Goal: Information Seeking & Learning: Learn about a topic

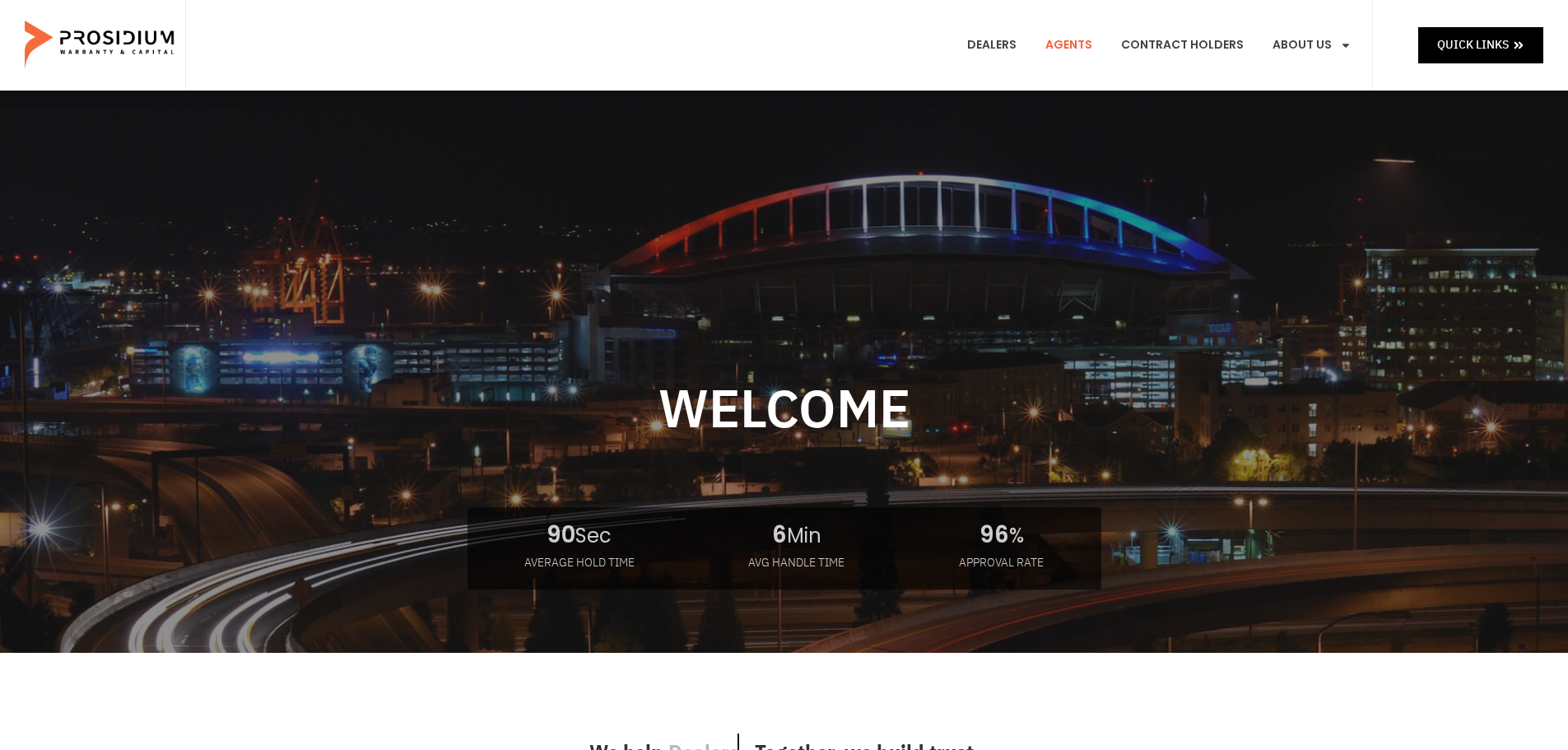
click at [1087, 46] on link "Agents" at bounding box center [1069, 45] width 72 height 61
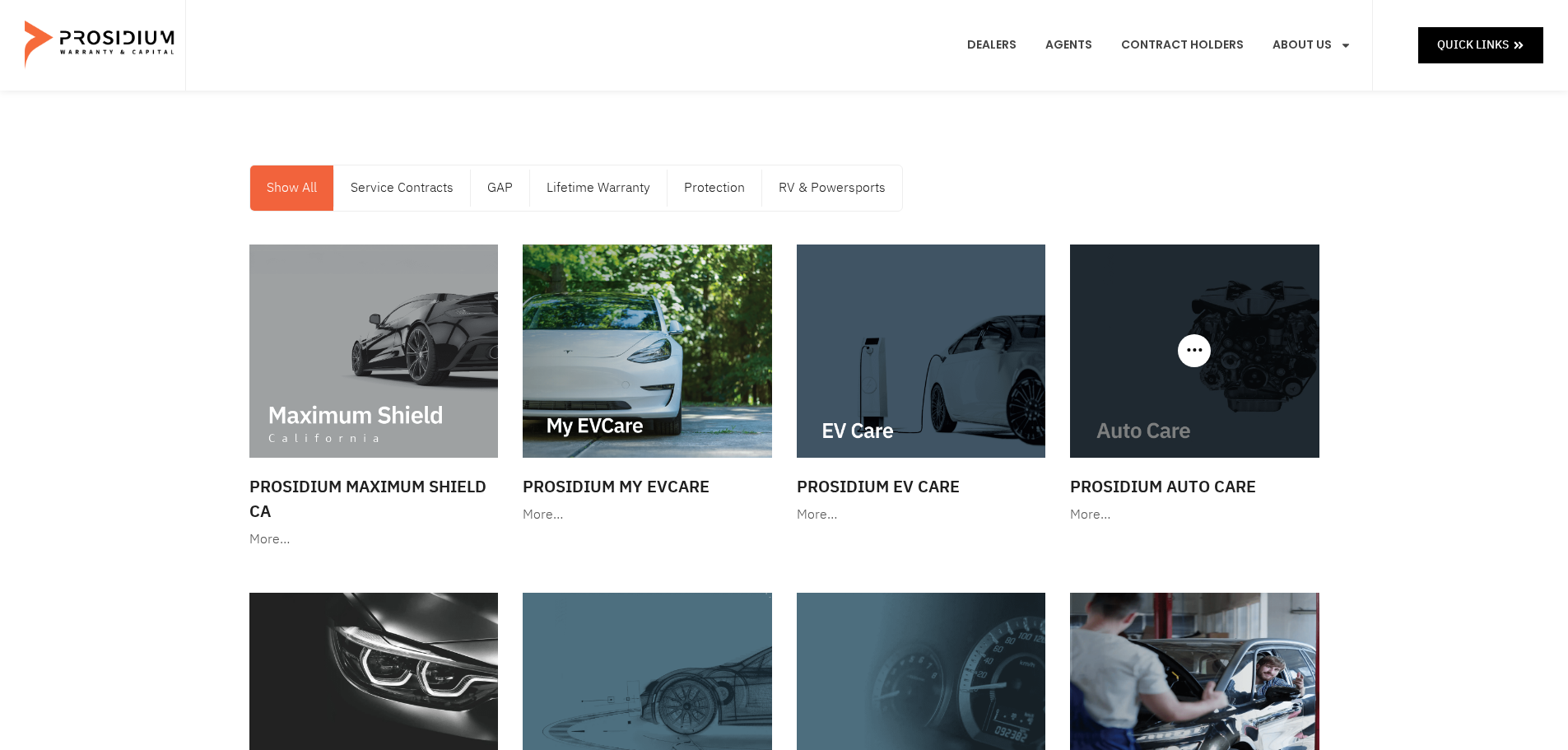
click at [1212, 361] on img at bounding box center [1194, 351] width 249 height 213
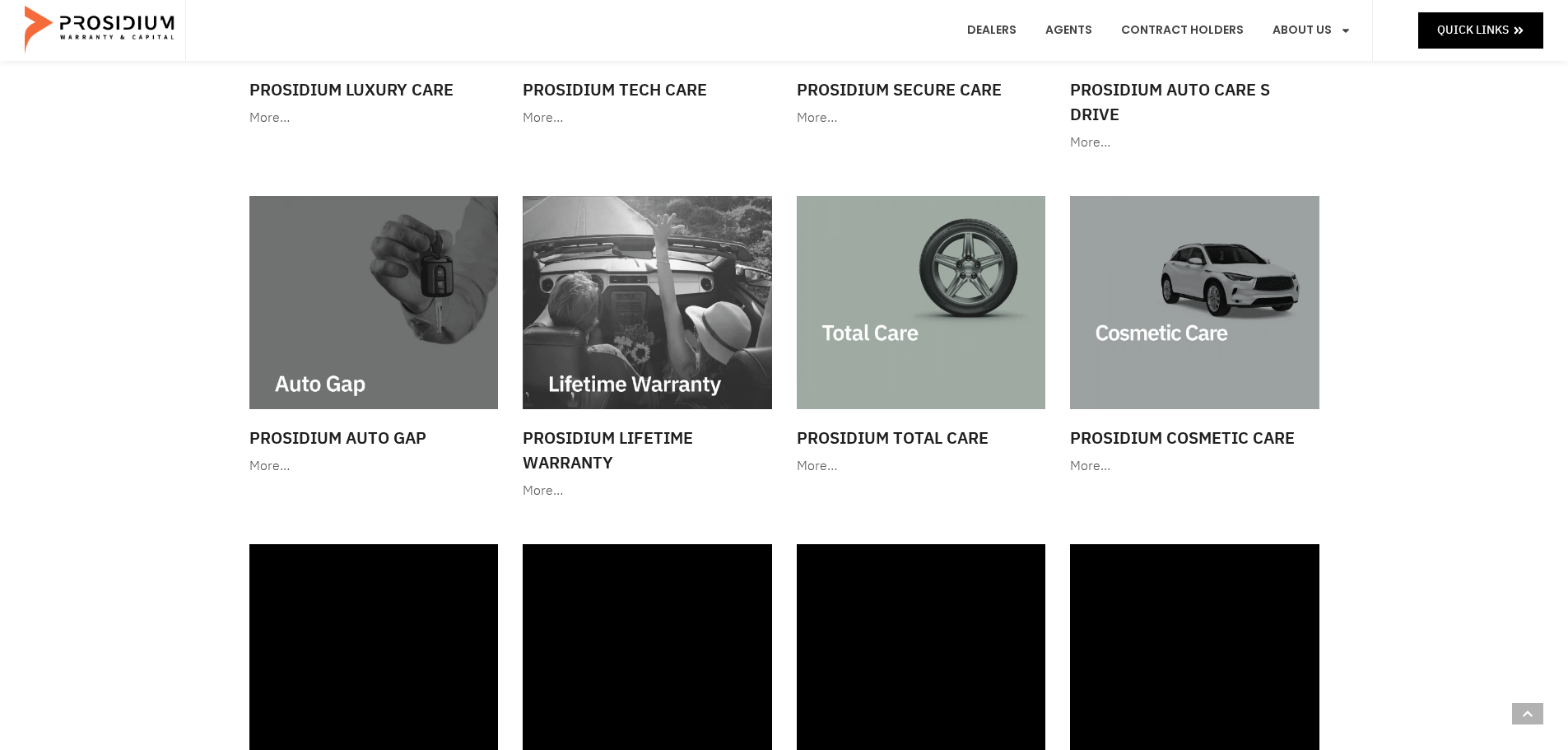
scroll to position [788, 0]
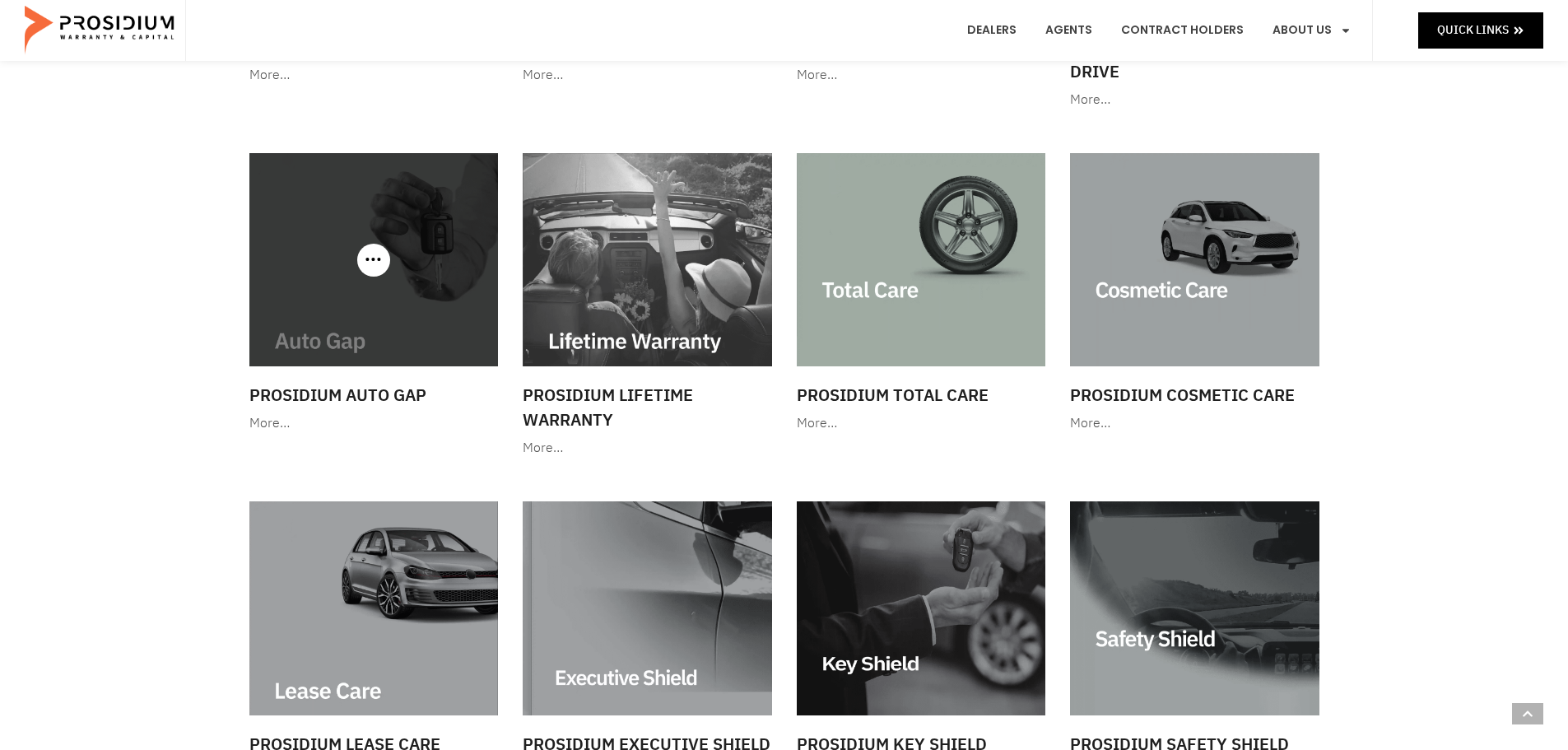
click at [344, 316] on img at bounding box center [374, 260] width 249 height 213
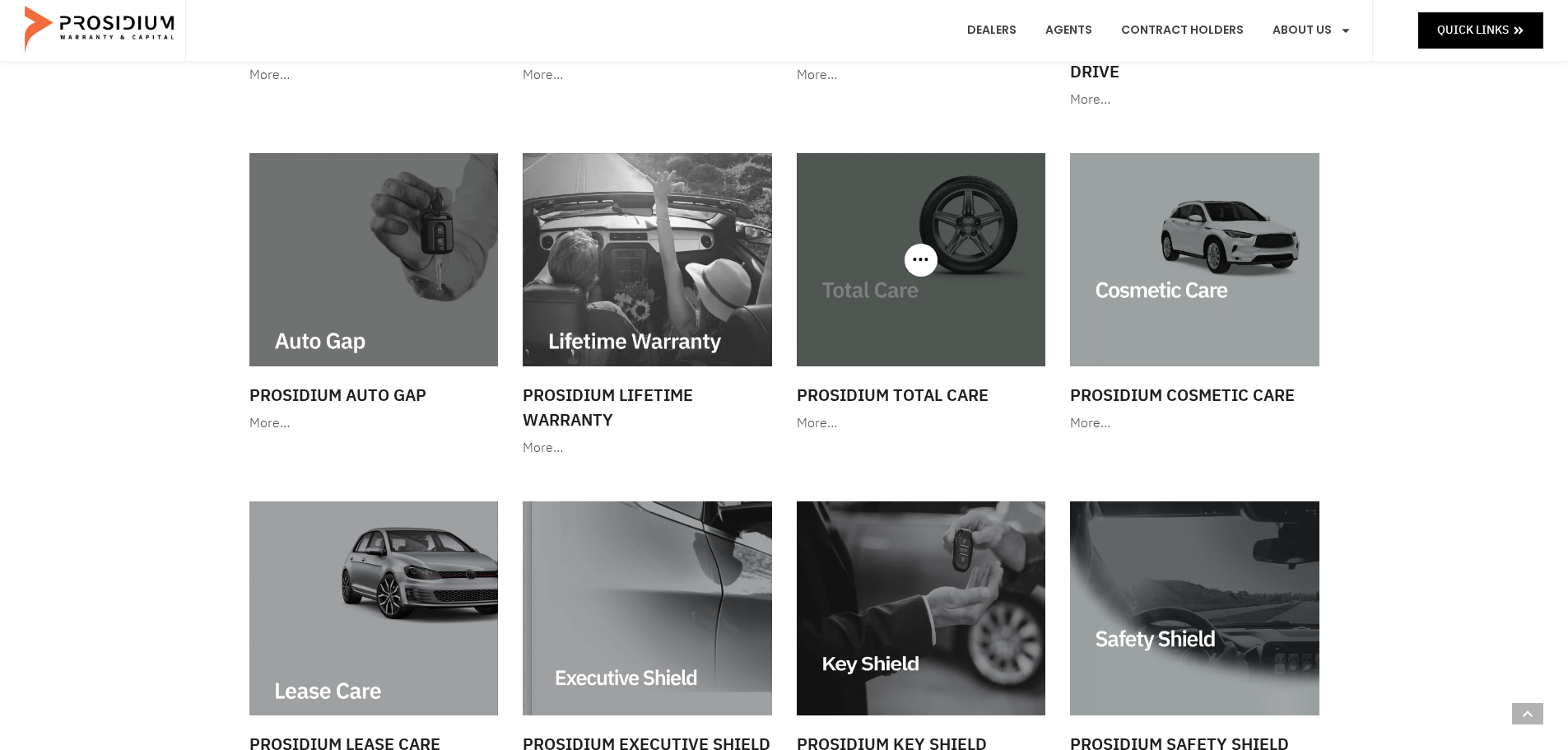
click at [963, 315] on img at bounding box center [921, 260] width 249 height 213
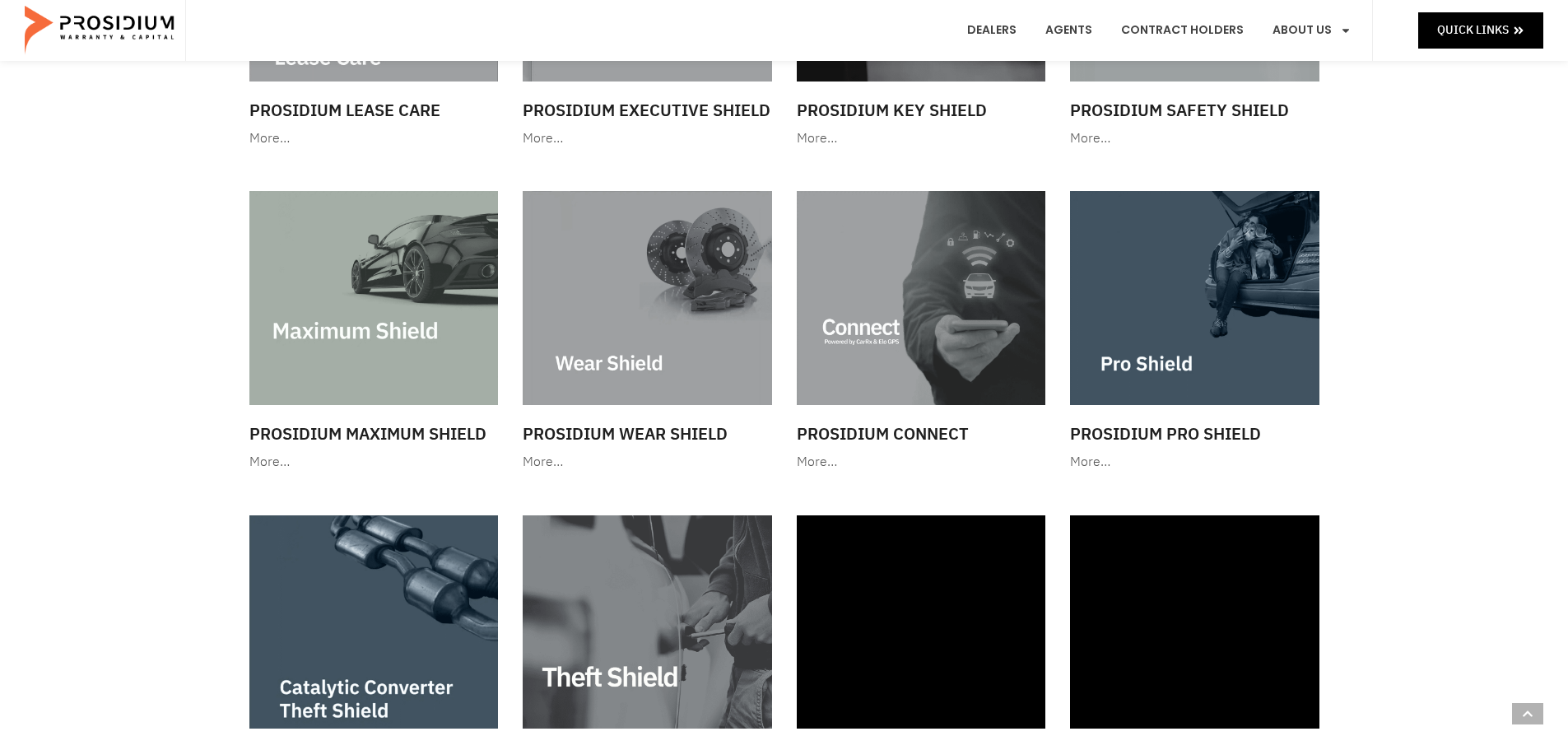
scroll to position [1418, 0]
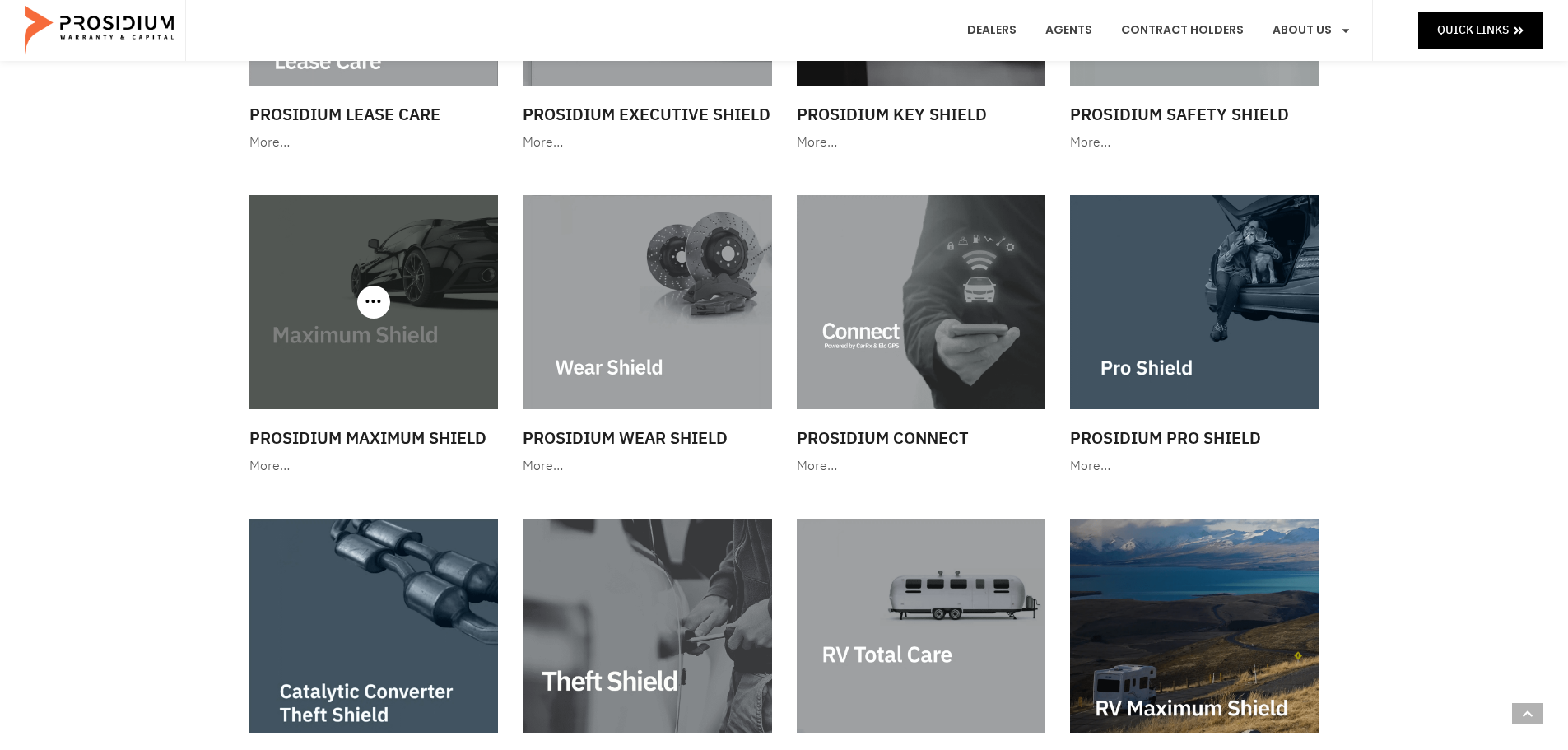
click at [385, 370] on img at bounding box center [374, 301] width 249 height 213
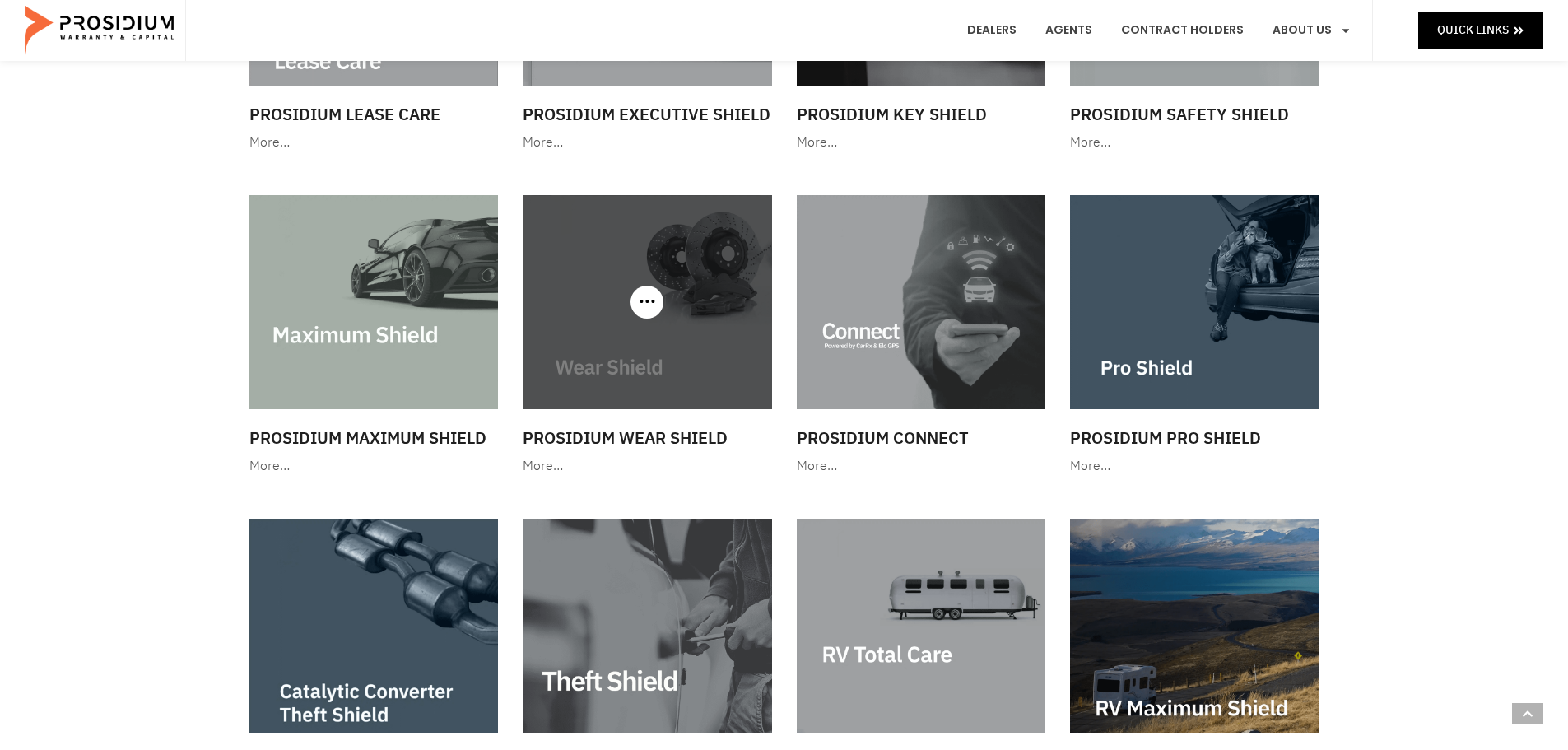
click at [715, 345] on img at bounding box center [647, 301] width 249 height 213
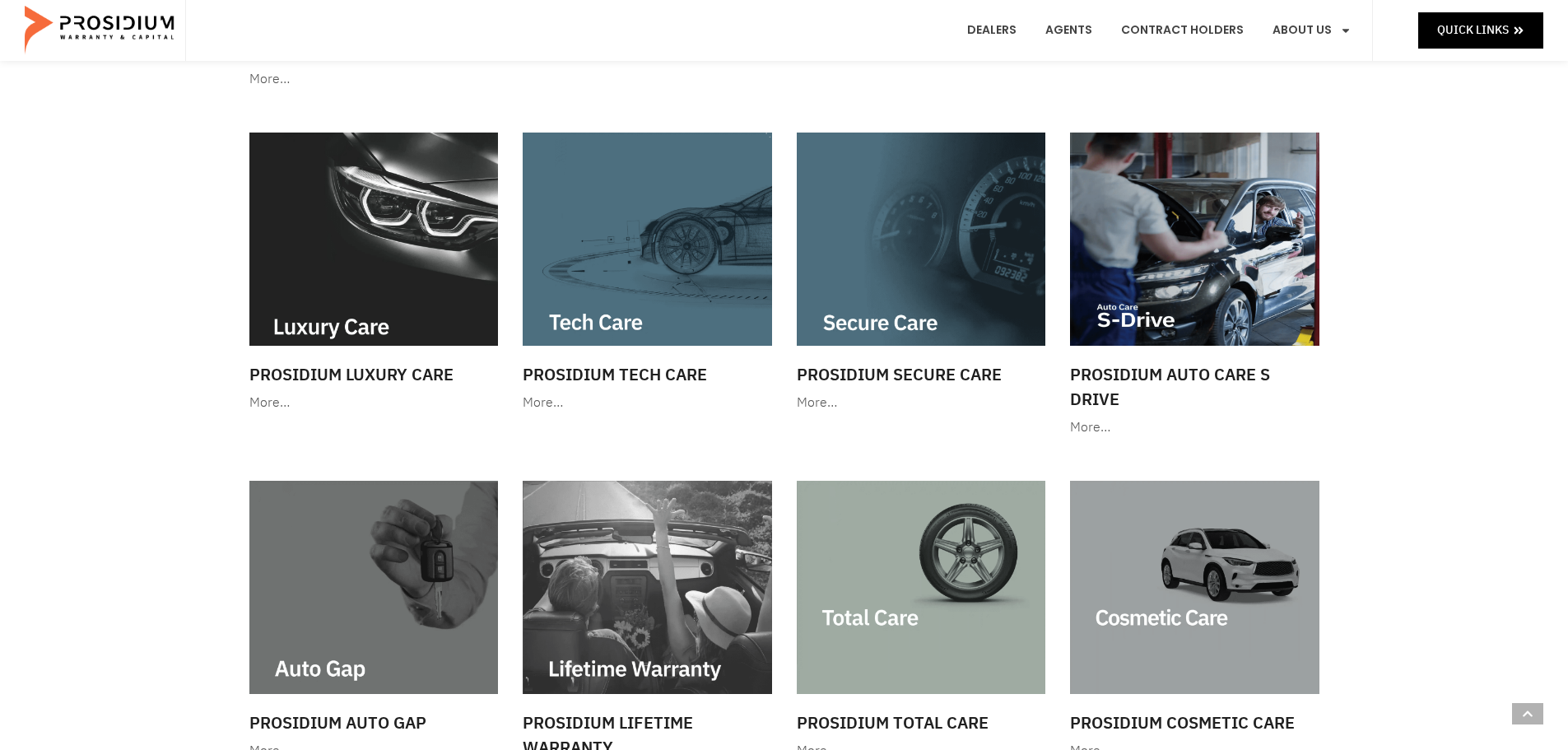
scroll to position [429, 0]
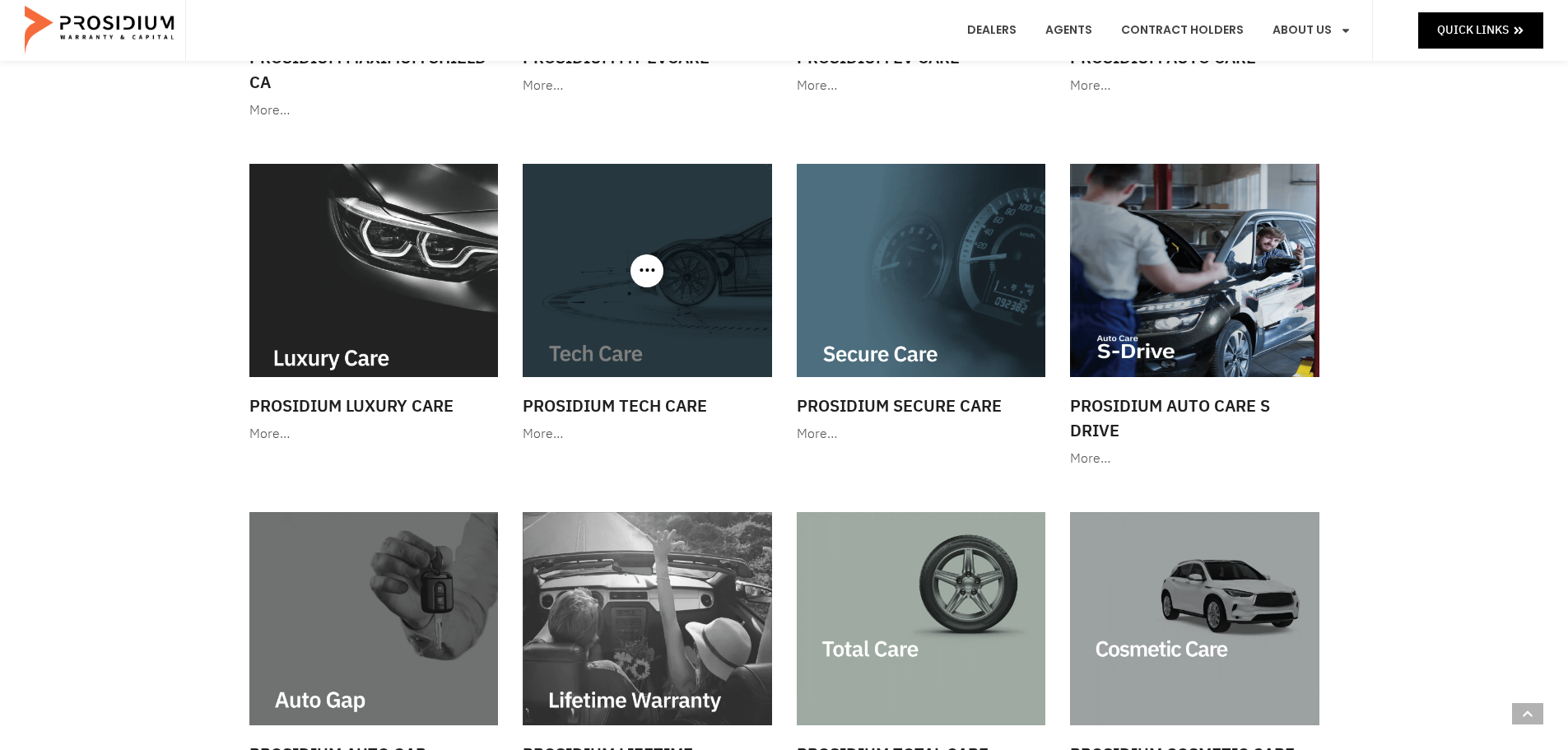
click at [671, 292] on img at bounding box center [647, 270] width 249 height 213
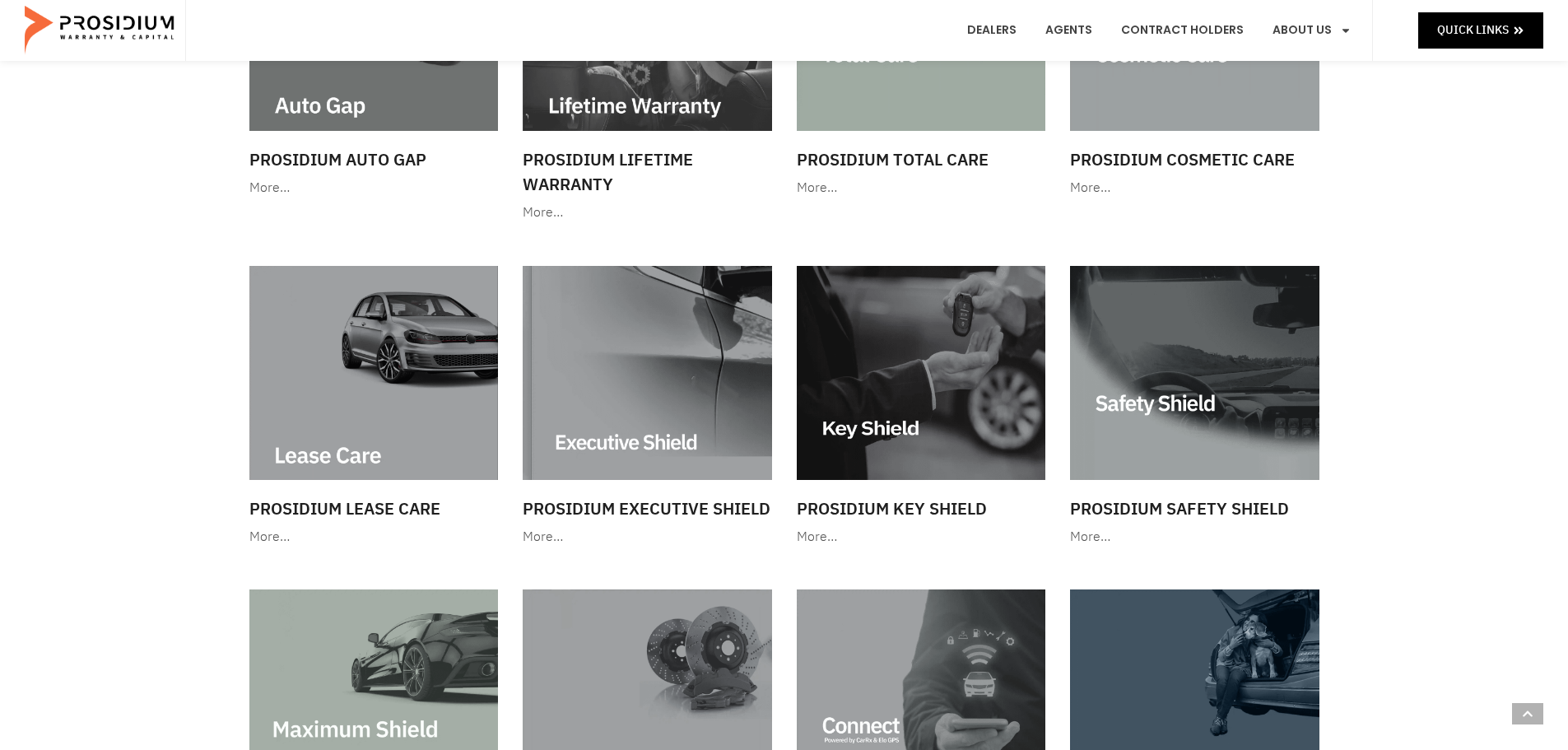
scroll to position [1046, 0]
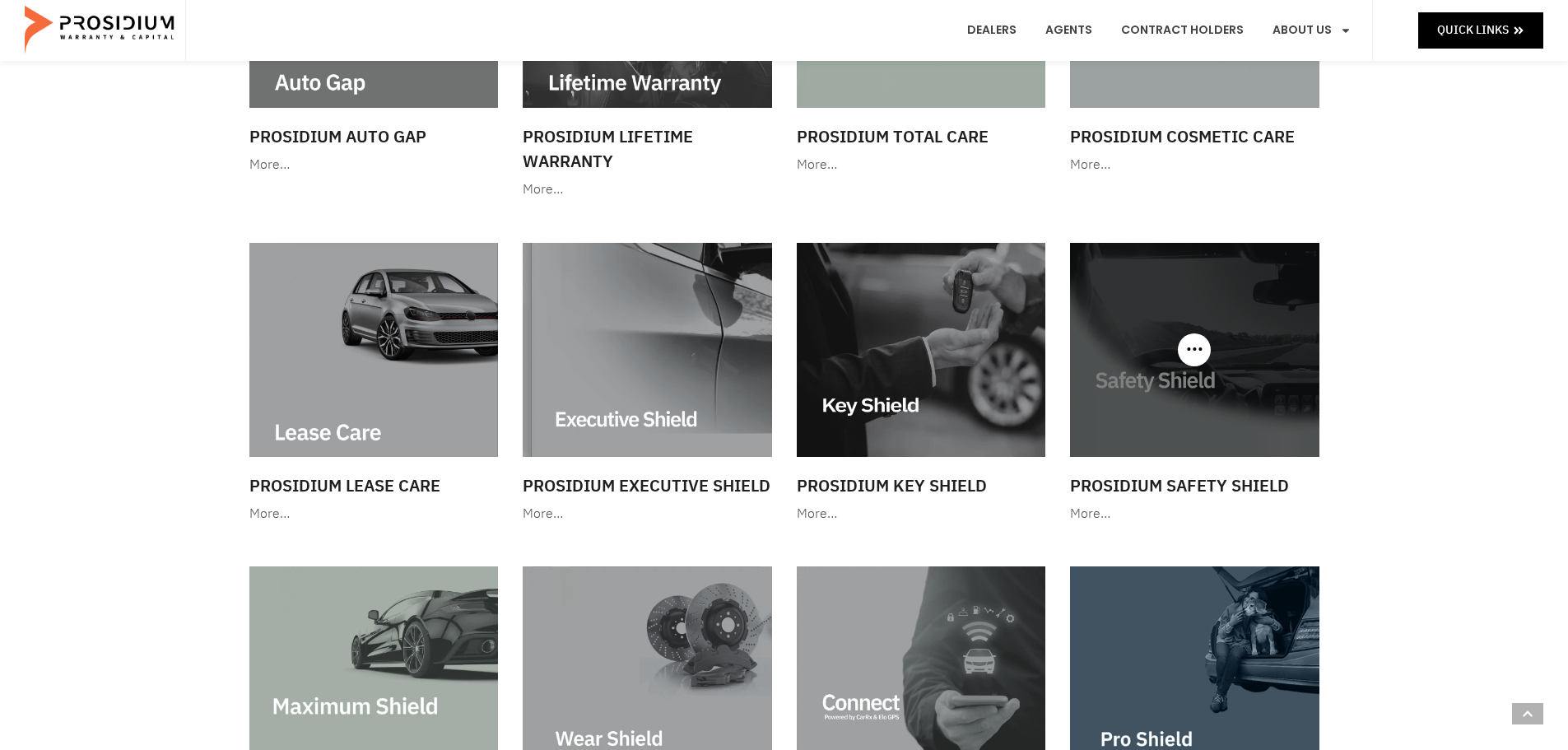
click at [1205, 341] on div at bounding box center [1194, 349] width 249 height 213
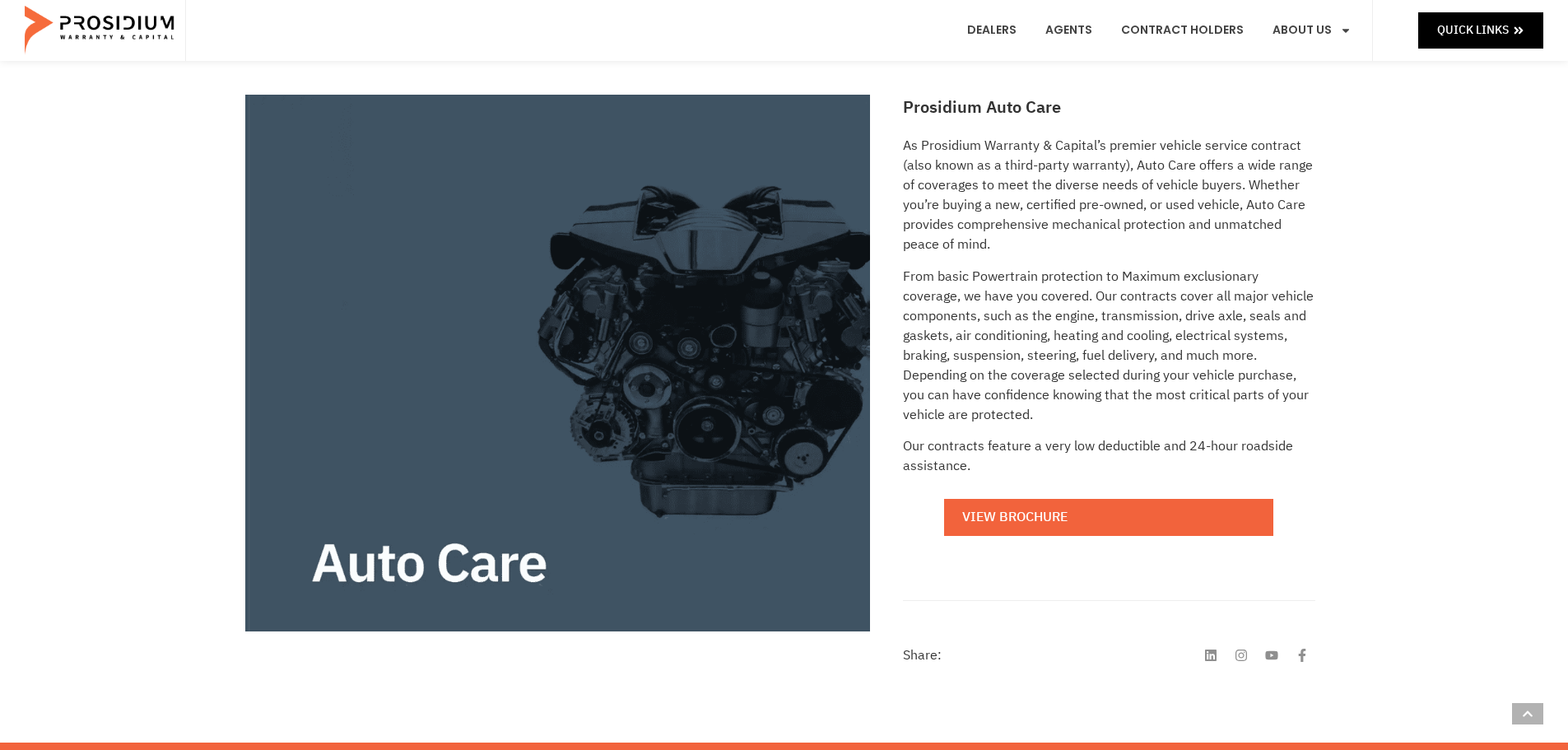
scroll to position [261, 0]
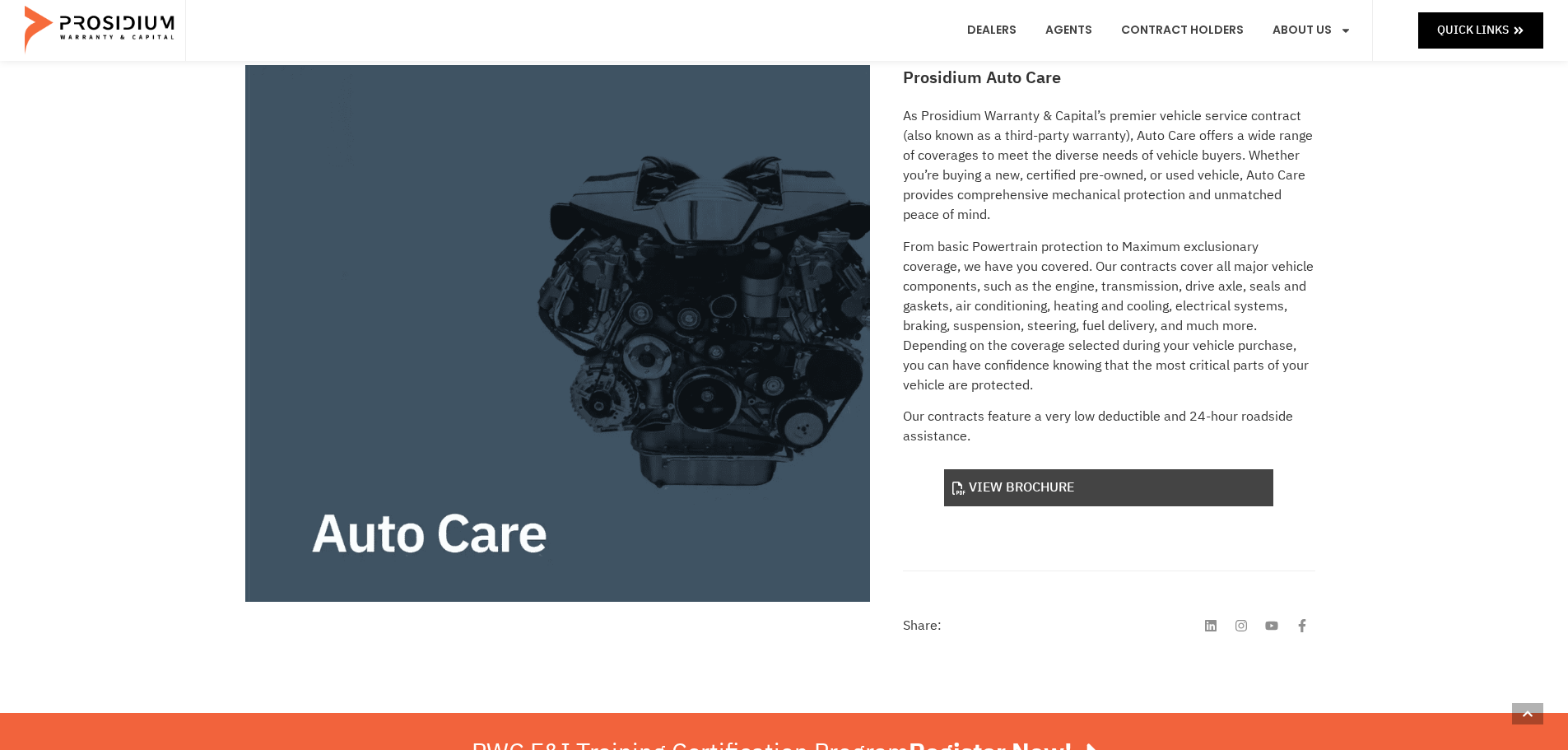
click at [1016, 494] on link "View Brochure" at bounding box center [1108, 488] width 329 height 37
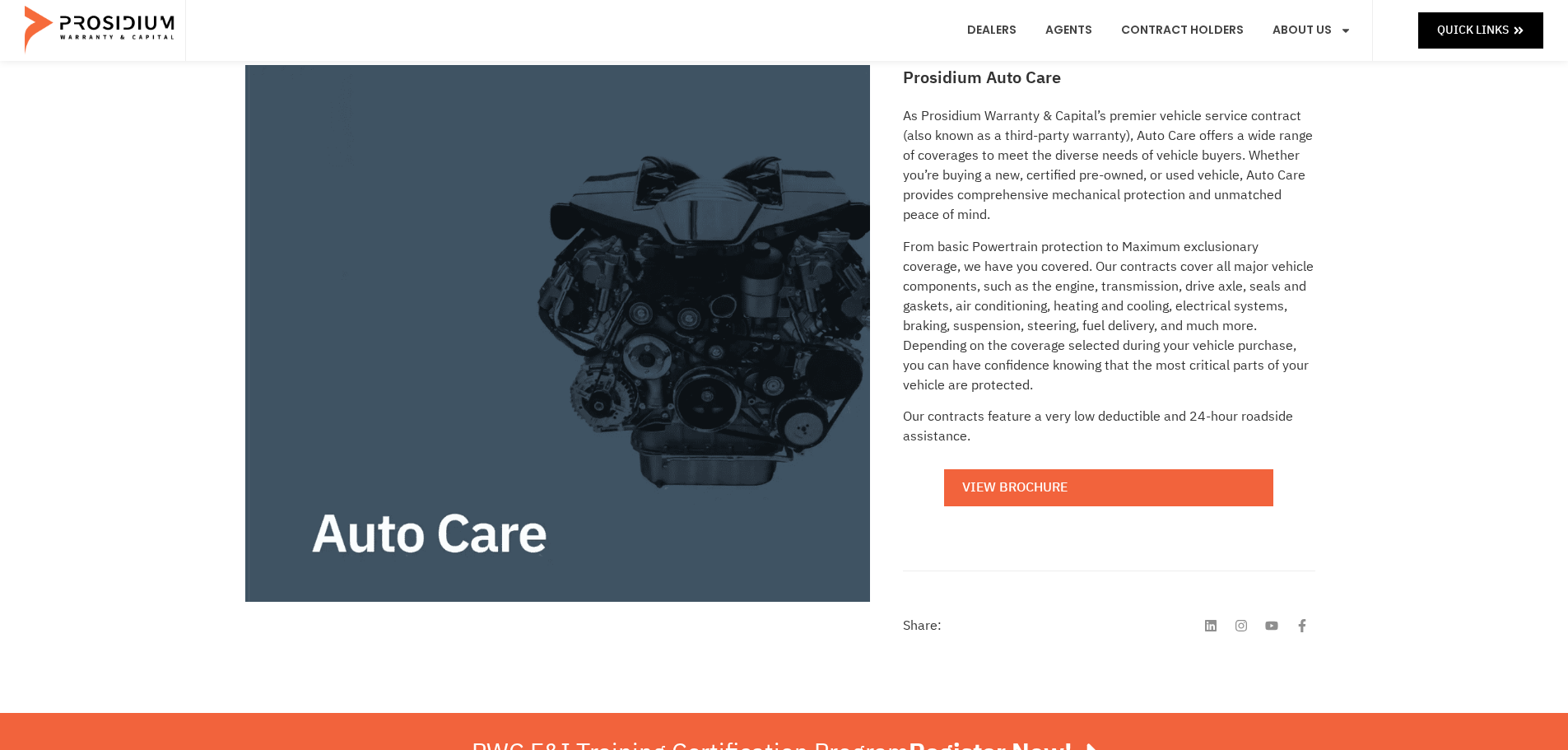
scroll to position [0, 0]
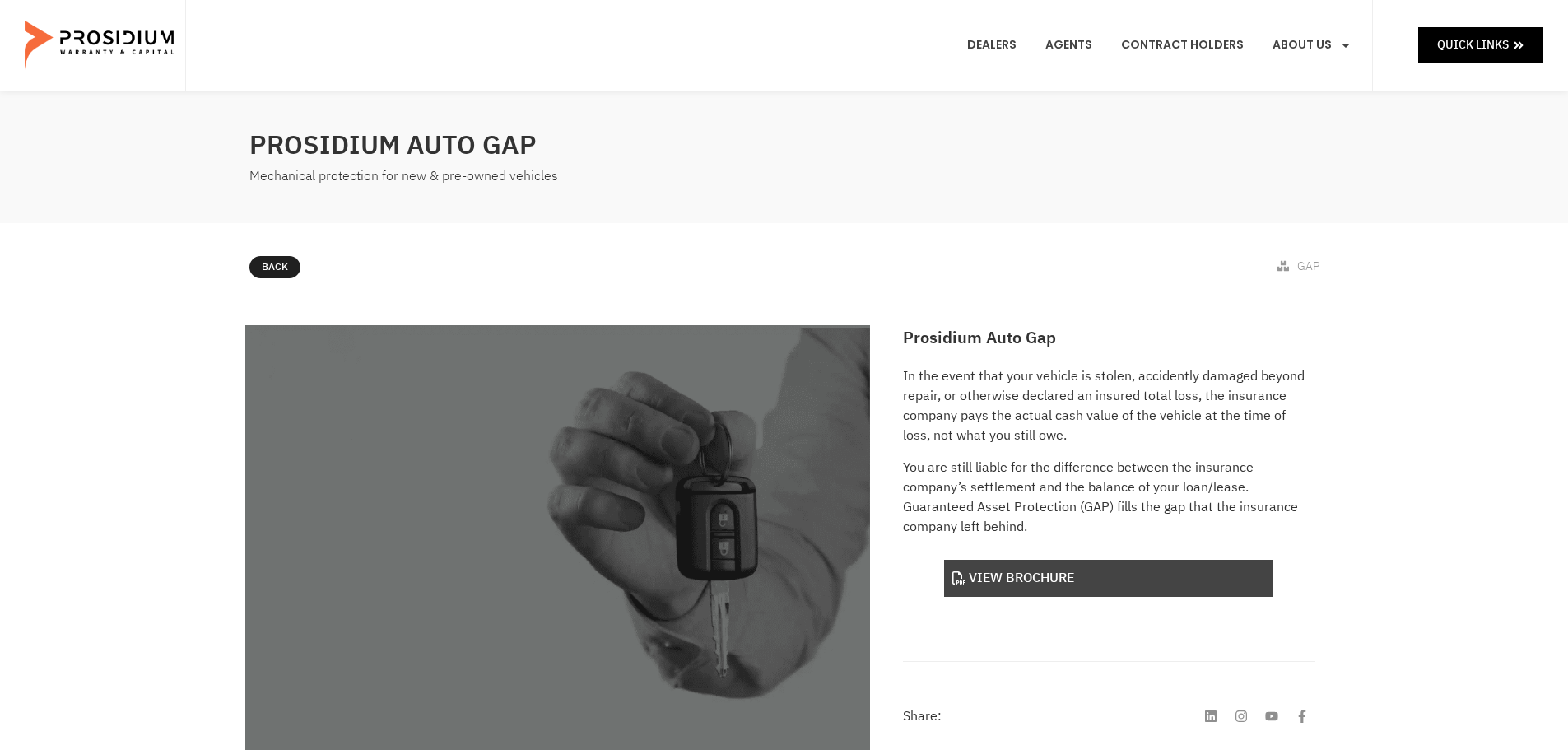
click at [995, 582] on link "View Brochure" at bounding box center [1108, 578] width 329 height 37
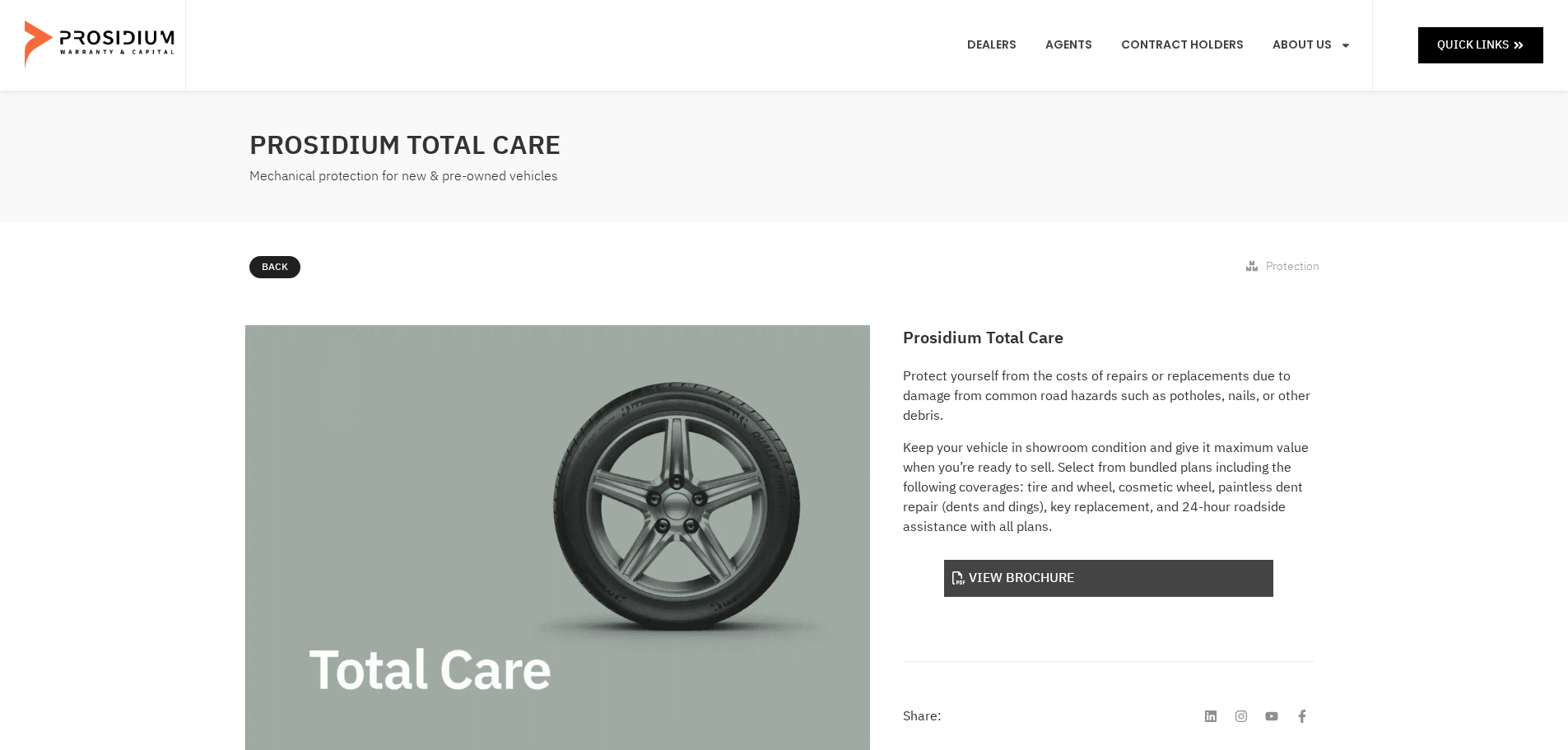
click at [1029, 582] on link "View Brochure" at bounding box center [1108, 578] width 329 height 37
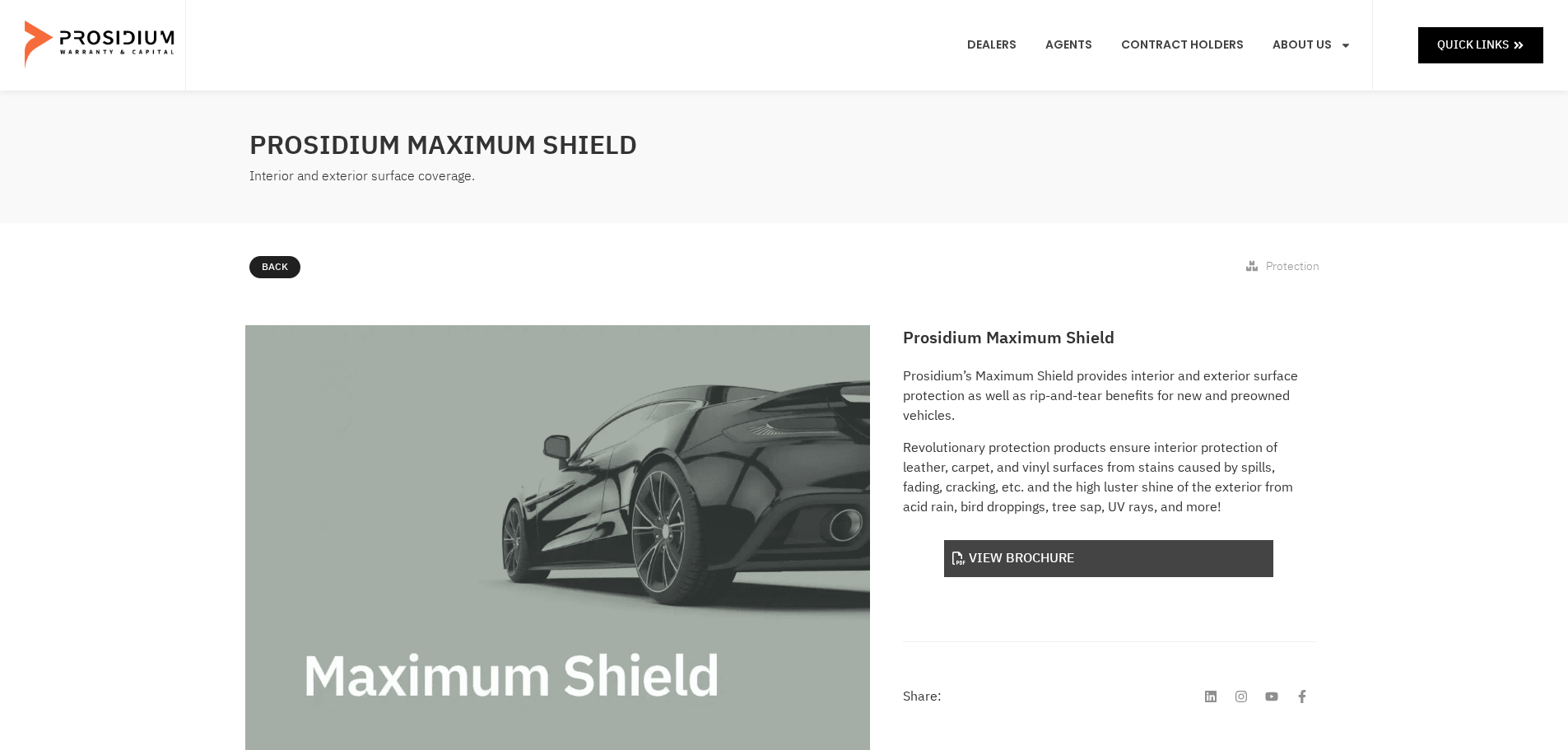
click at [1029, 560] on link "View Brochure" at bounding box center [1108, 559] width 329 height 37
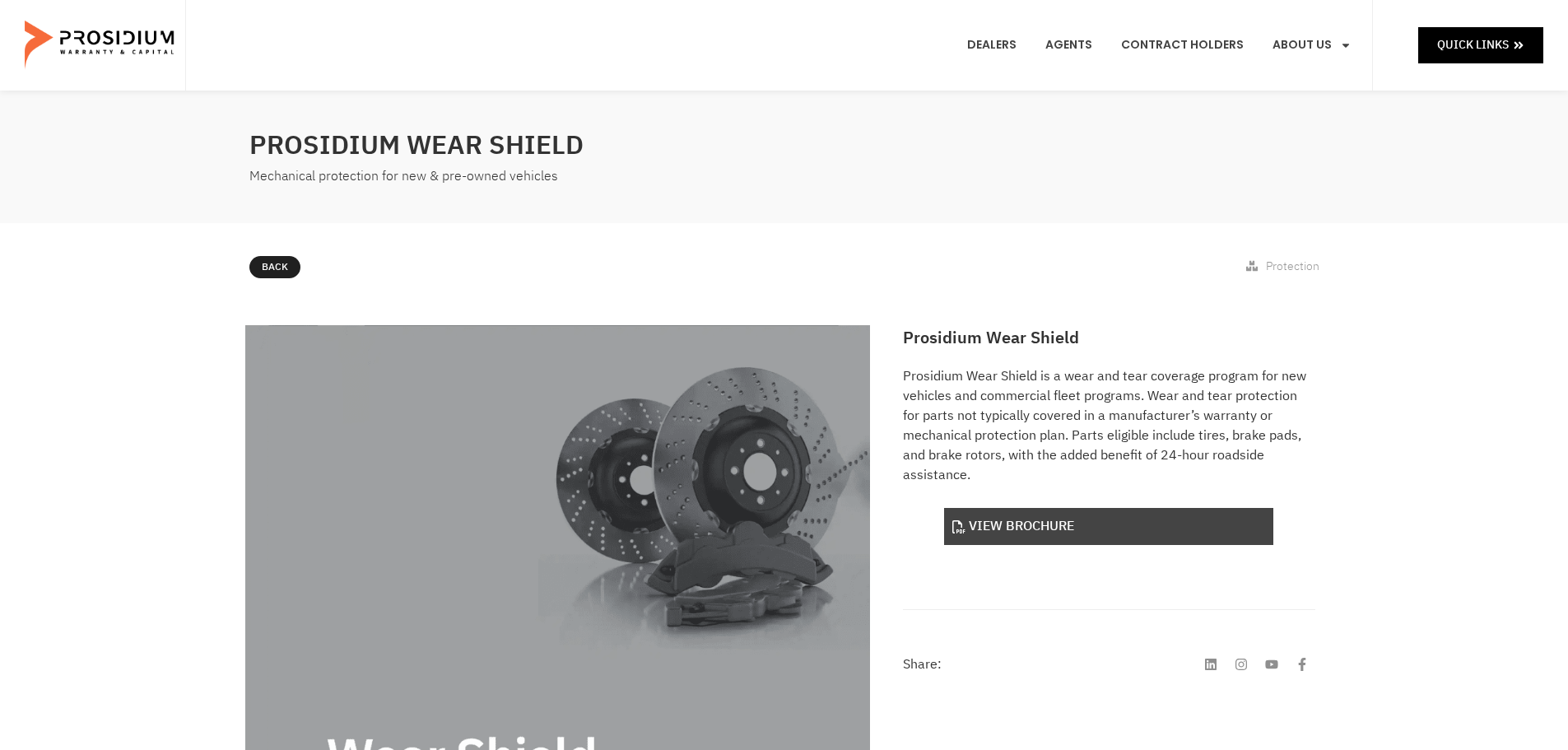
click at [1051, 530] on link "View Brochure" at bounding box center [1108, 526] width 329 height 37
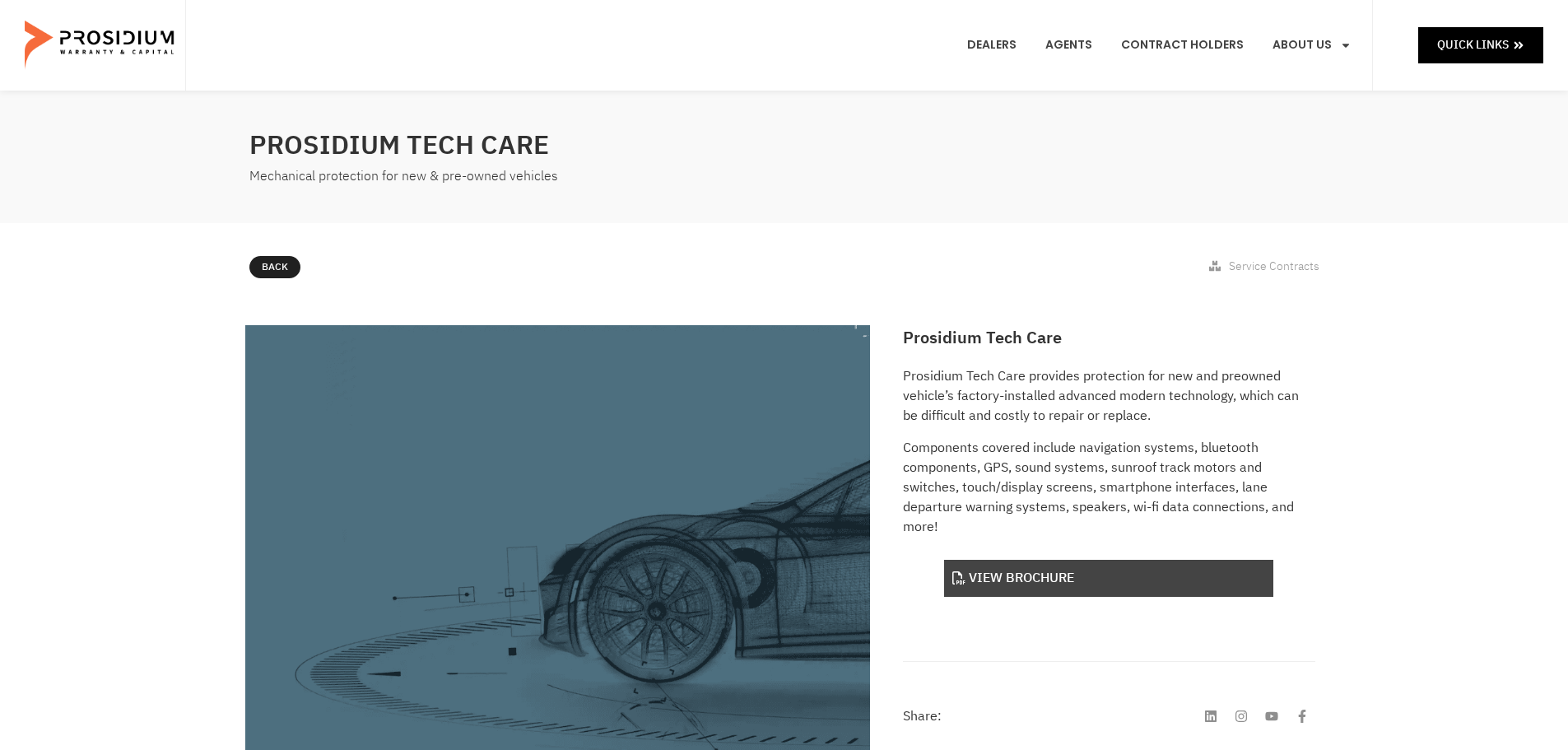
click at [1049, 580] on link "View Brochure" at bounding box center [1108, 578] width 329 height 37
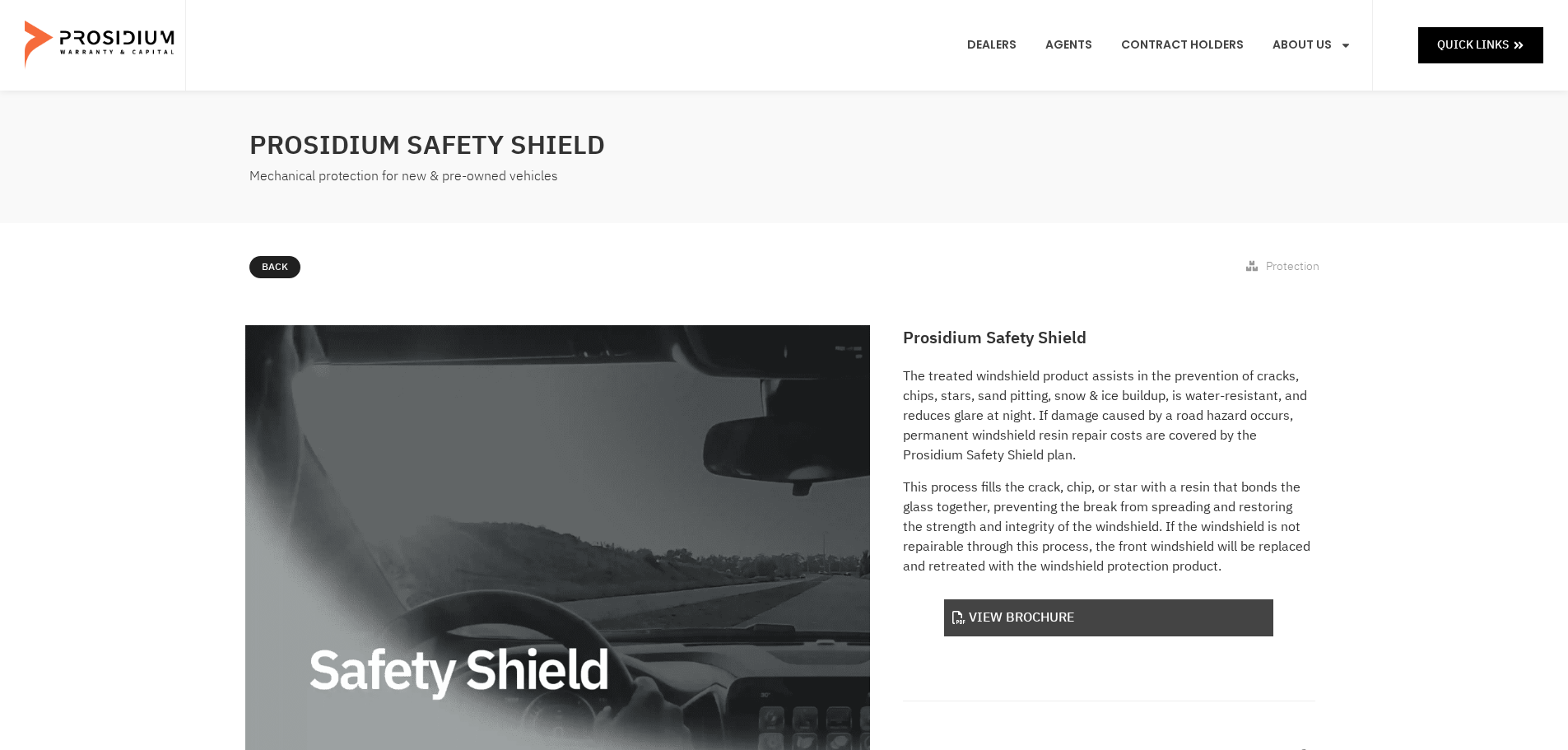
click at [1023, 623] on link "View Brochure" at bounding box center [1108, 618] width 329 height 37
